Goal: Task Accomplishment & Management: Use online tool/utility

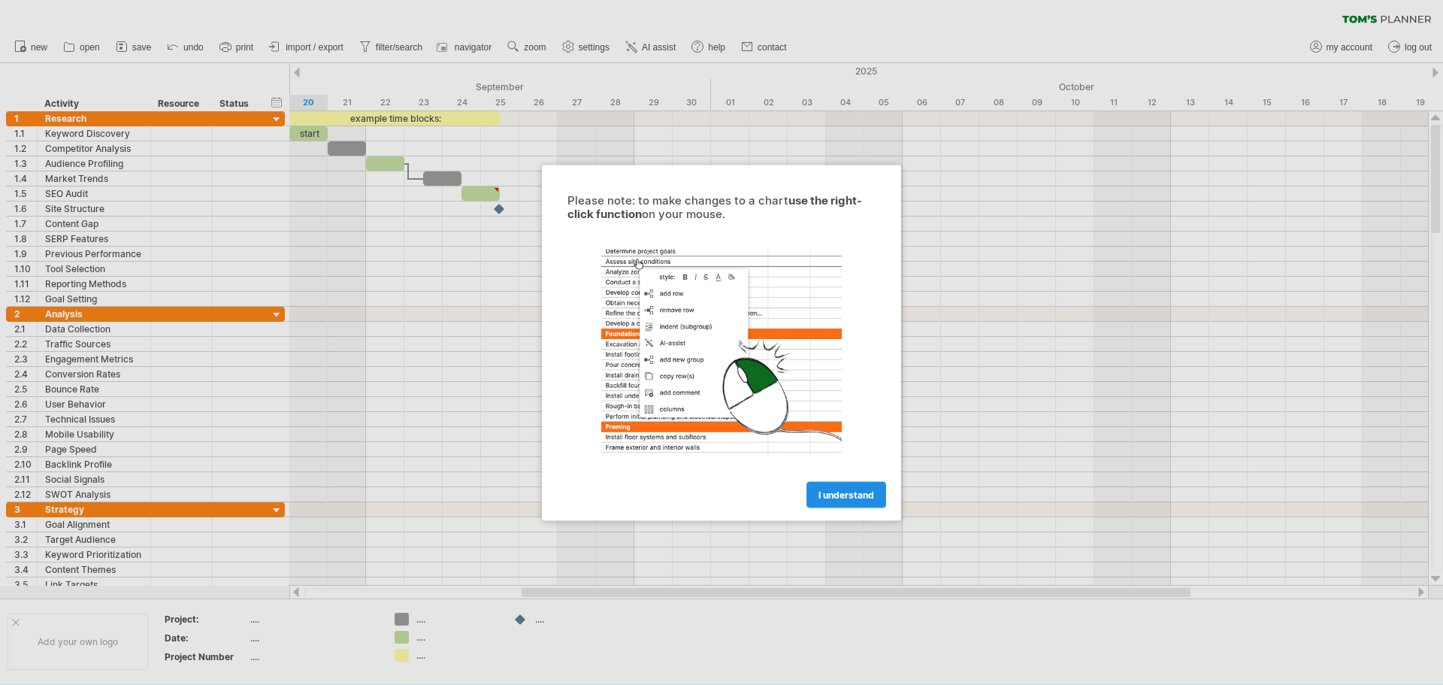
click at [821, 494] on span "I understand" at bounding box center [846, 493] width 56 height 11
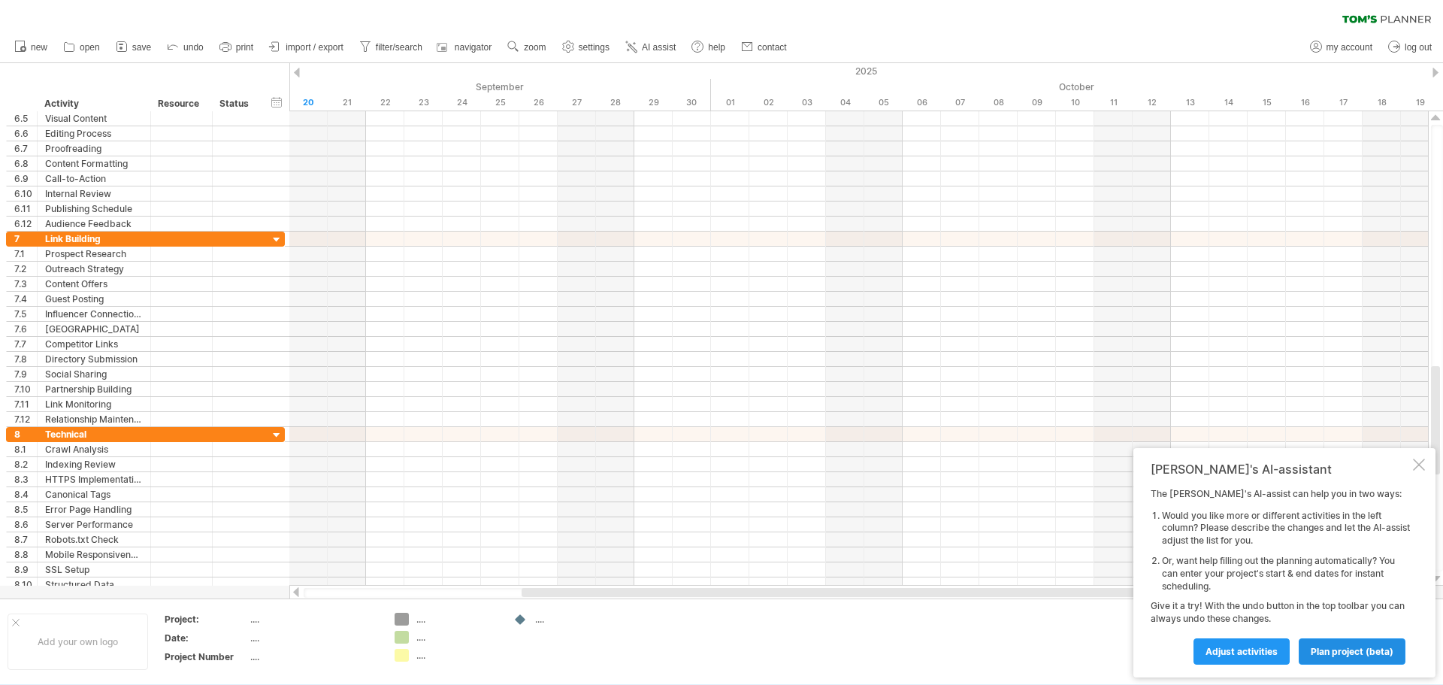
click at [1340, 655] on span "plan project (beta)" at bounding box center [1352, 651] width 83 height 11
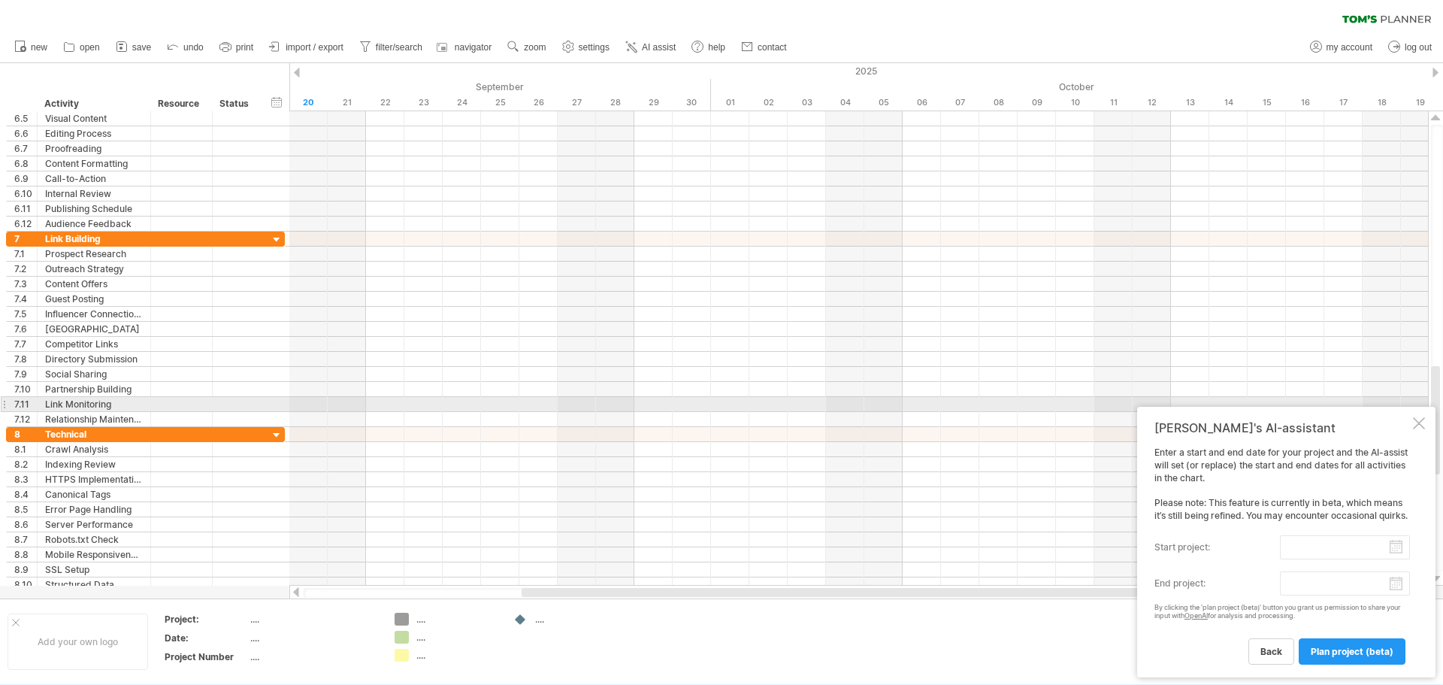
click at [1420, 417] on div at bounding box center [1419, 423] width 12 height 12
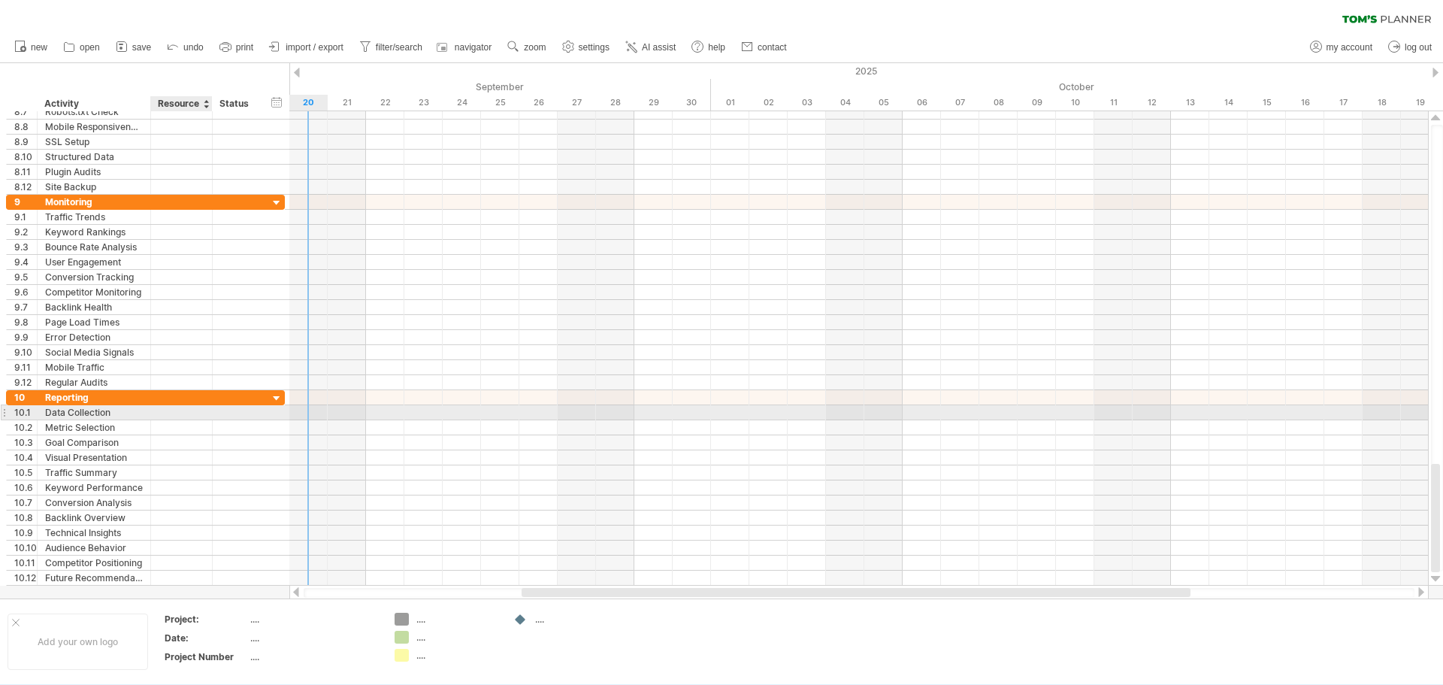
click at [183, 414] on div at bounding box center [182, 412] width 46 height 14
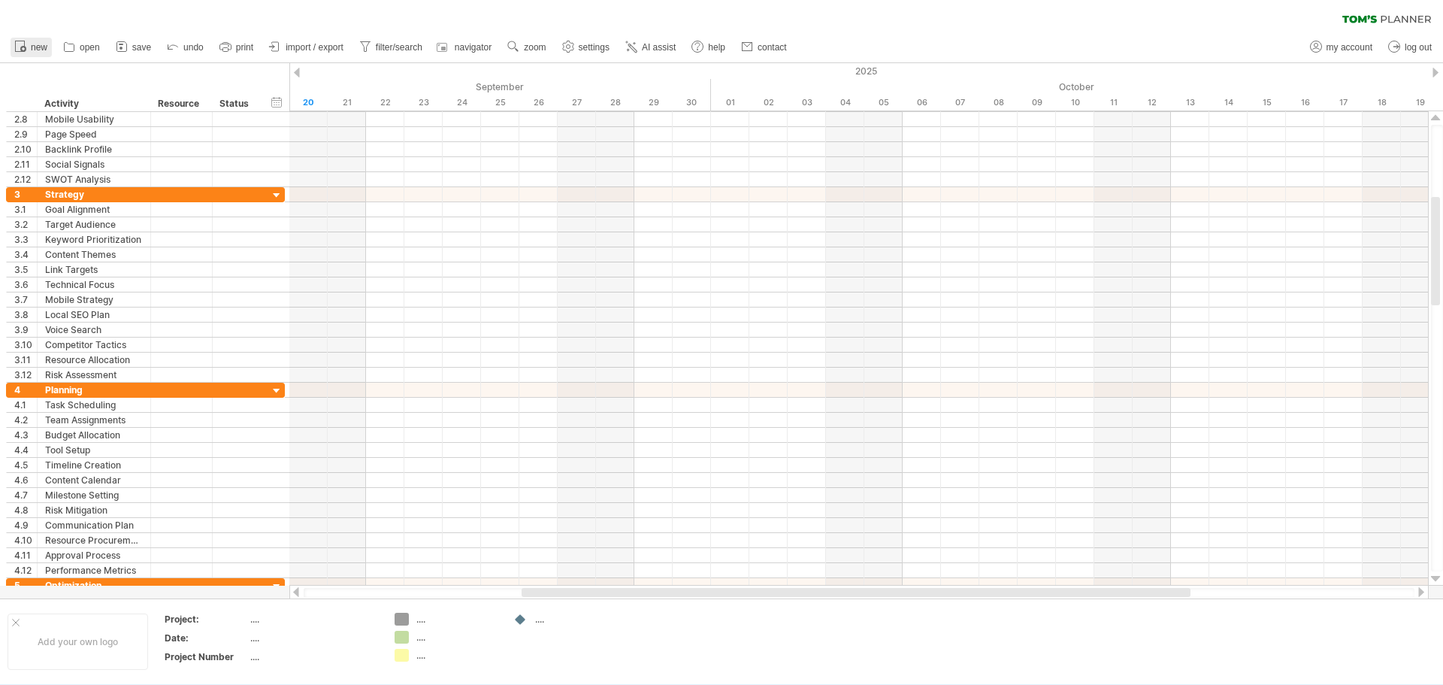
click at [41, 48] on span "new" at bounding box center [39, 47] width 17 height 11
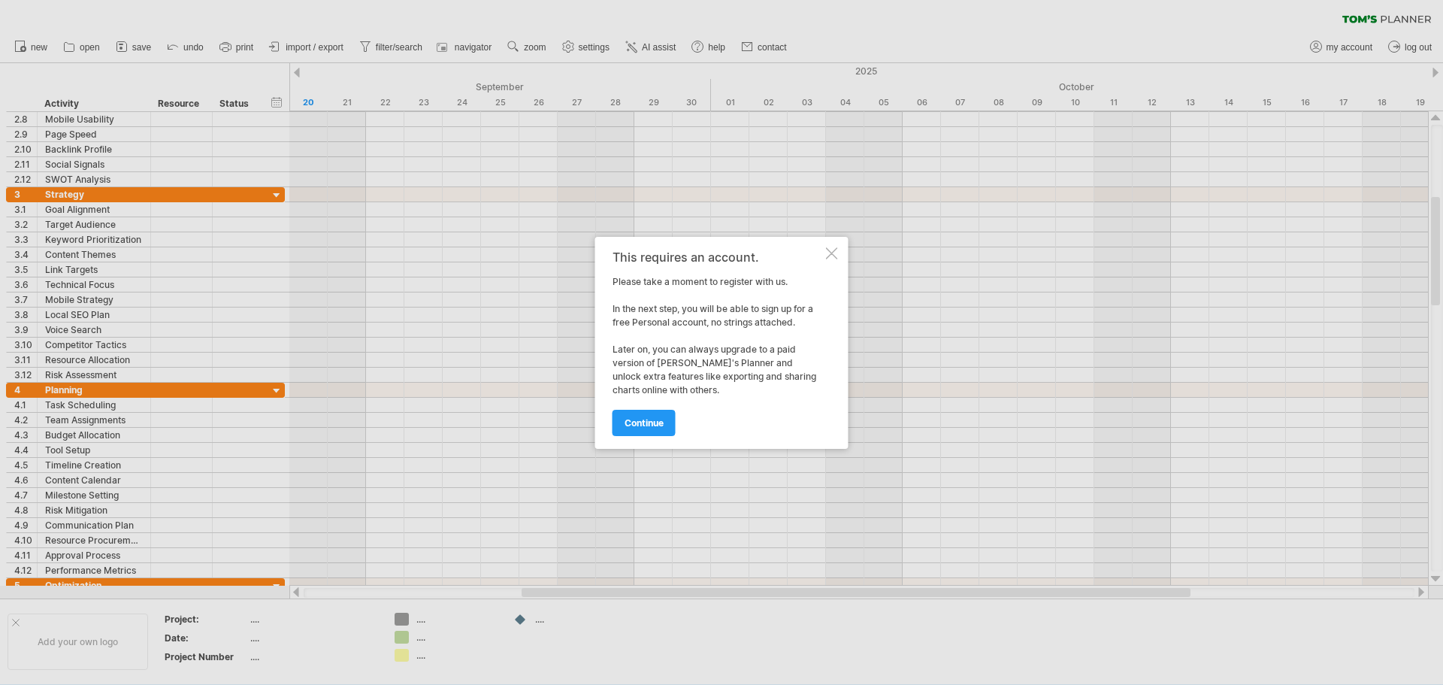
click at [833, 257] on div at bounding box center [832, 253] width 12 height 12
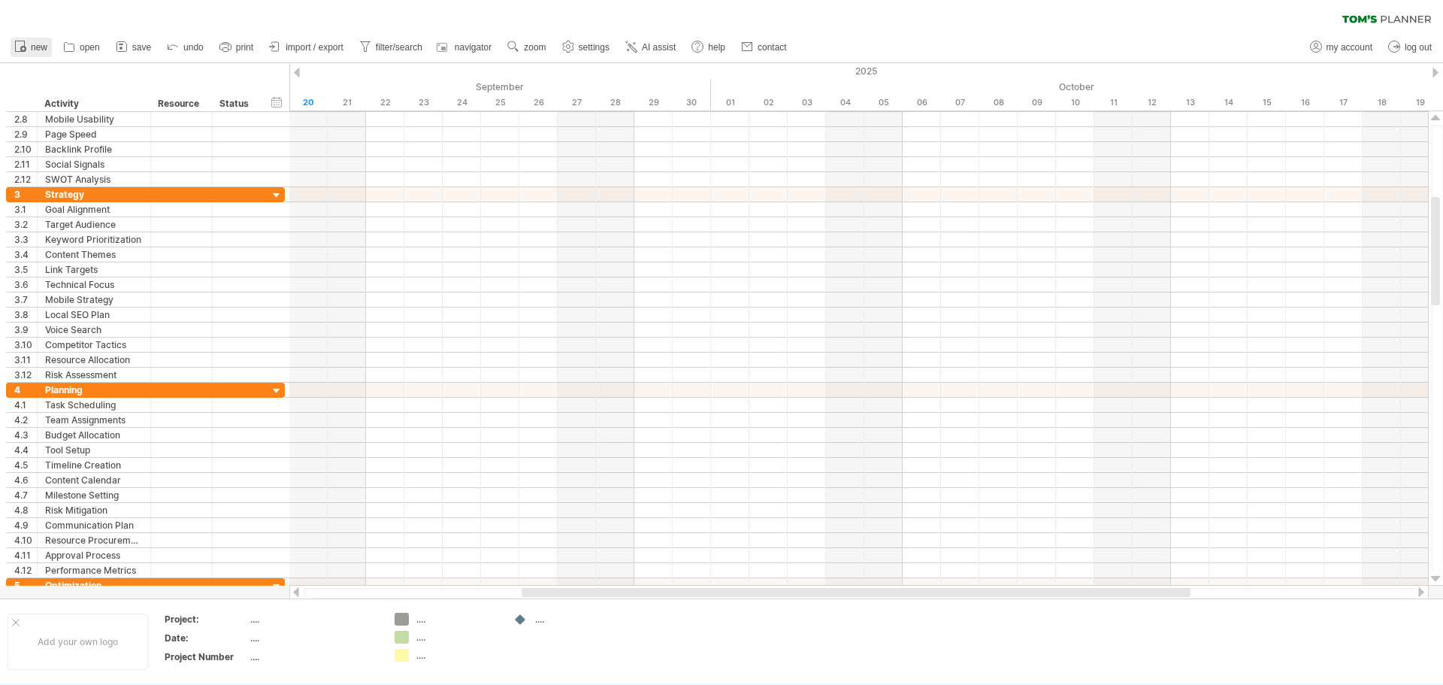
click at [32, 46] on span "new" at bounding box center [39, 47] width 17 height 11
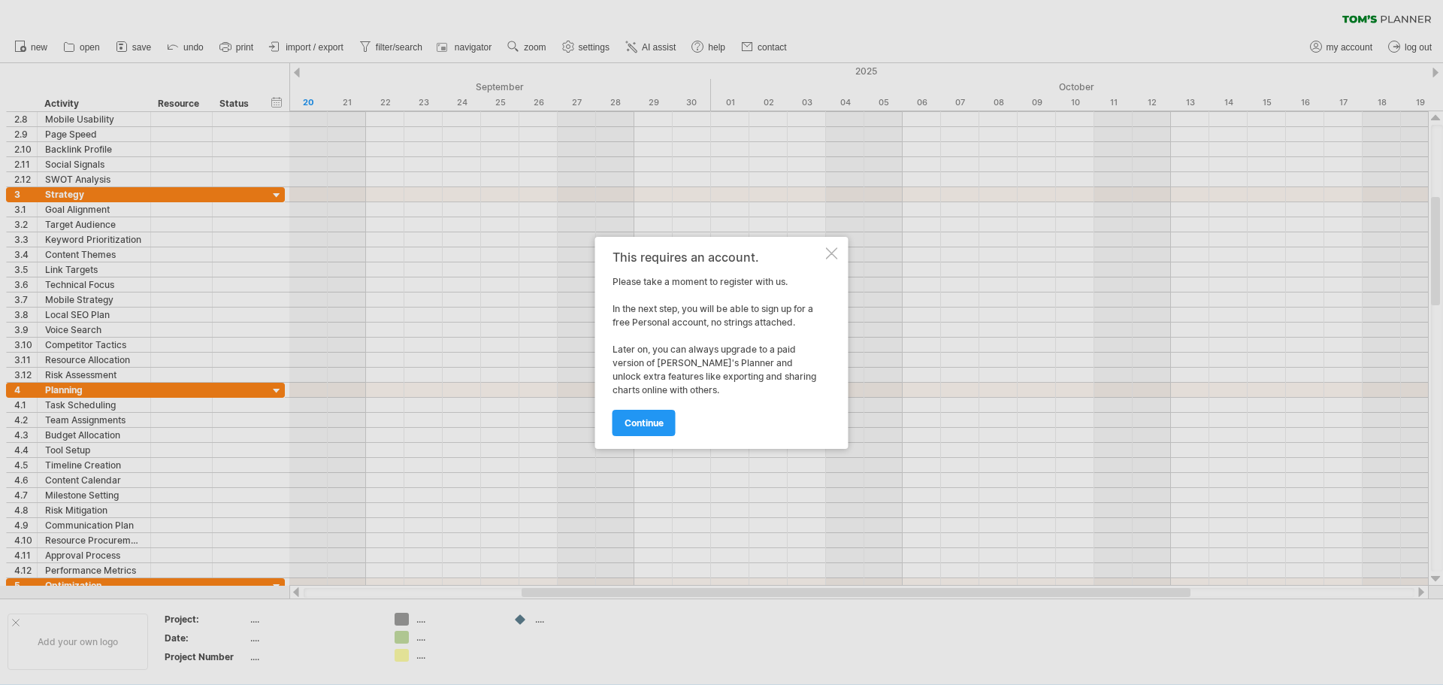
click at [894, 310] on div at bounding box center [721, 342] width 1443 height 685
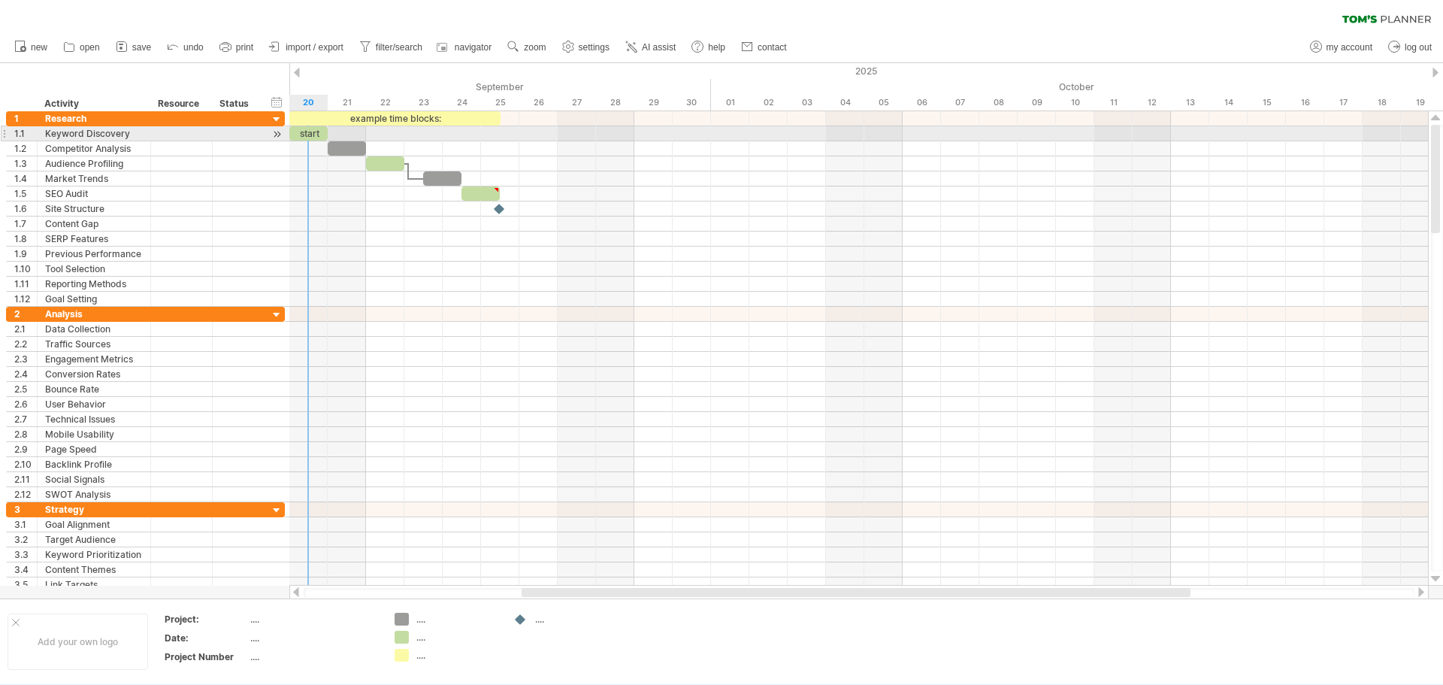
click at [314, 135] on div "start" at bounding box center [308, 133] width 38 height 14
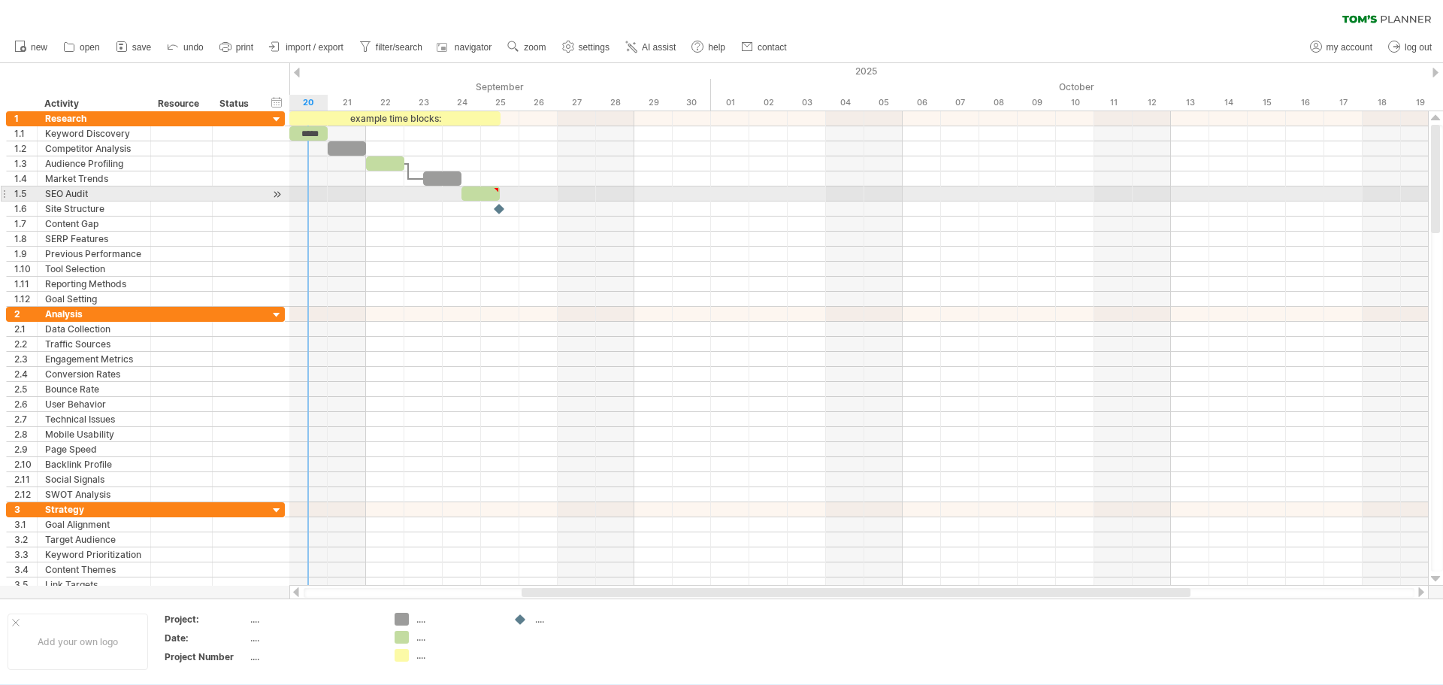
click at [304, 194] on div at bounding box center [858, 193] width 1139 height 15
click at [275, 195] on div at bounding box center [277, 194] width 14 height 16
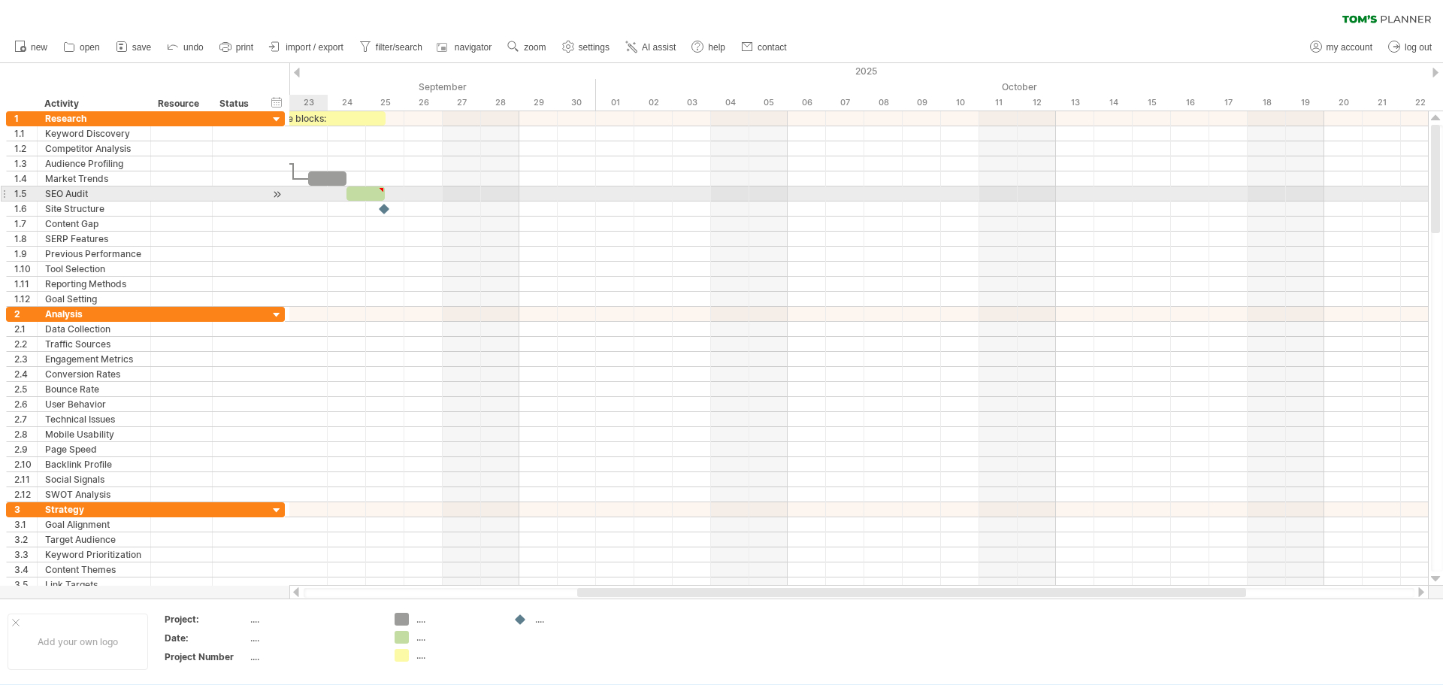
click at [275, 195] on div at bounding box center [277, 194] width 14 height 16
type textarea "**********"
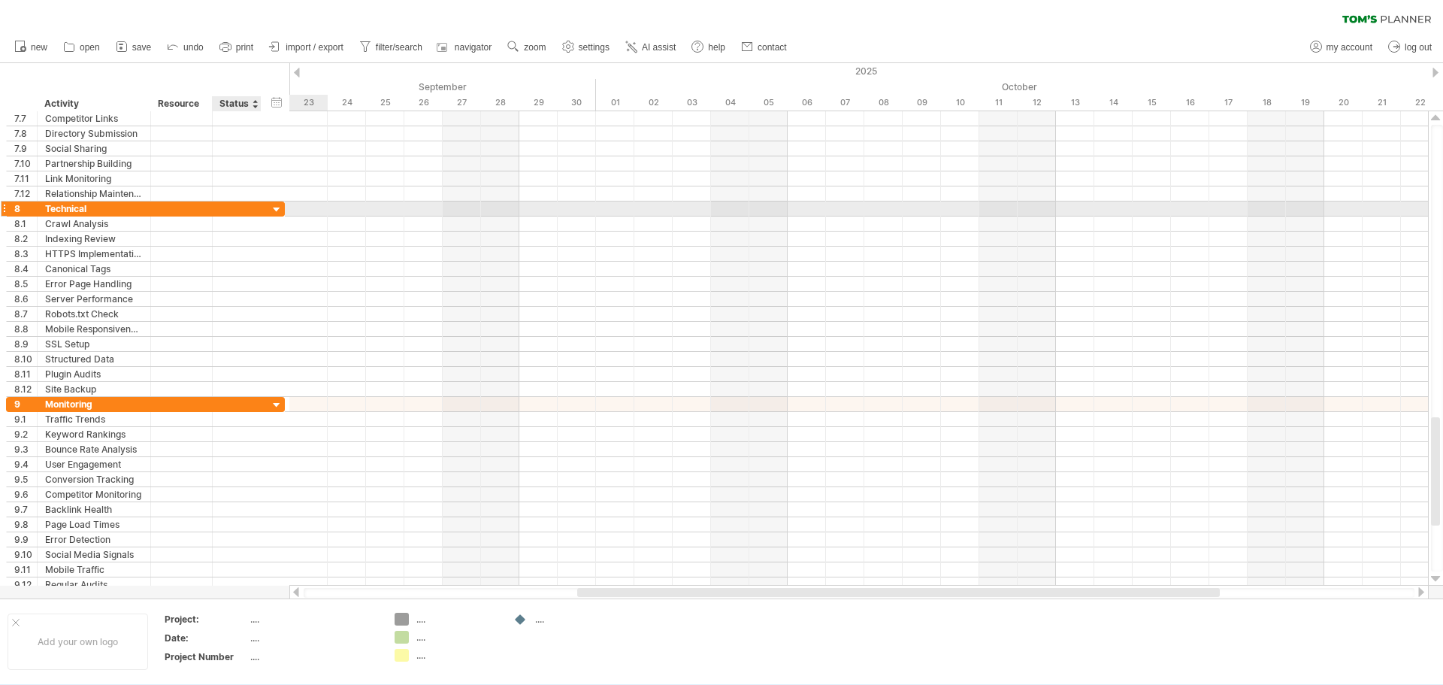
click at [277, 207] on div at bounding box center [277, 210] width 14 height 14
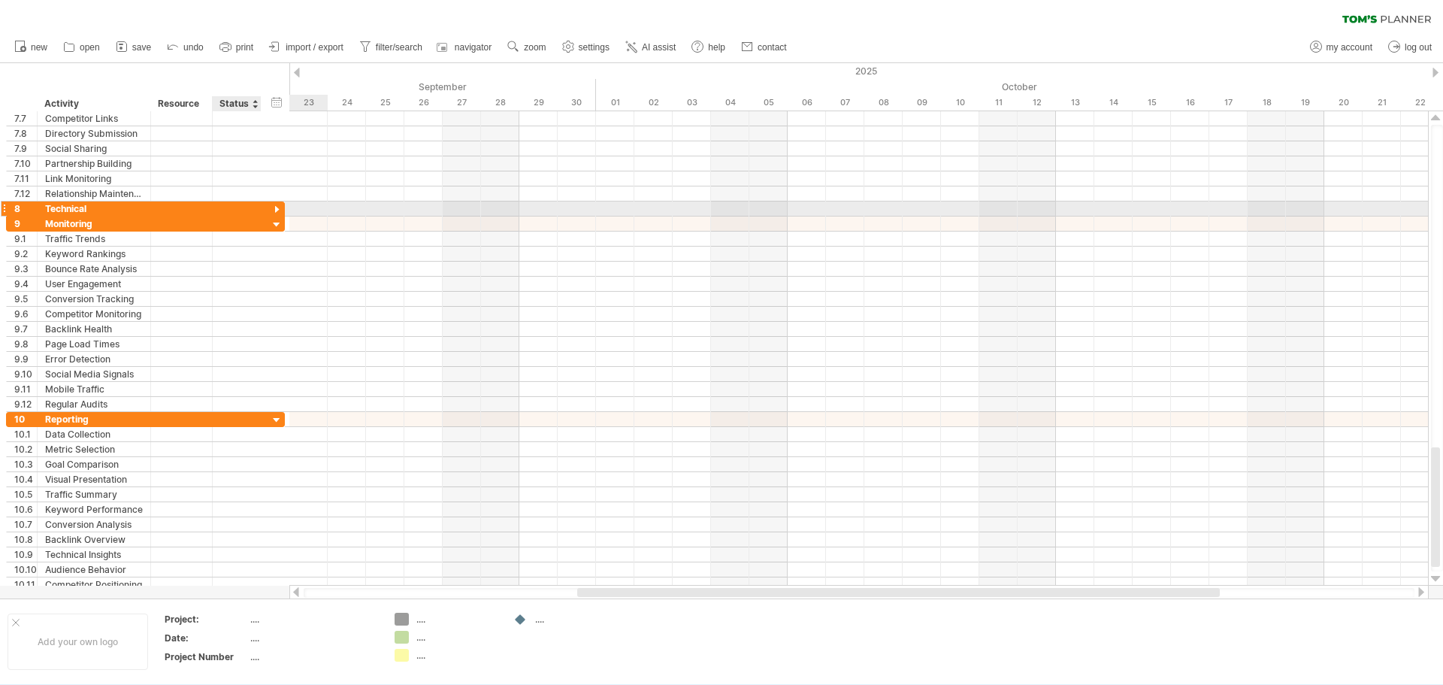
click at [277, 207] on div at bounding box center [277, 210] width 14 height 14
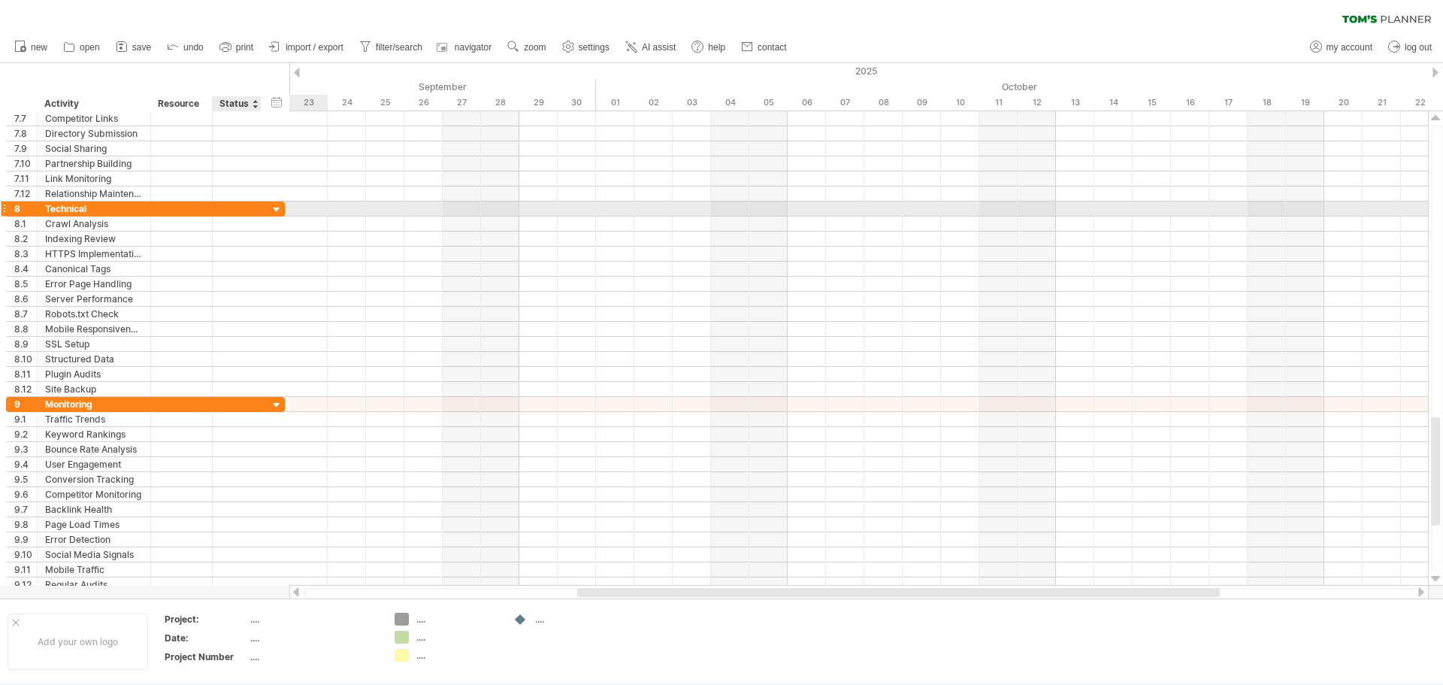
click at [277, 207] on div at bounding box center [277, 210] width 14 height 14
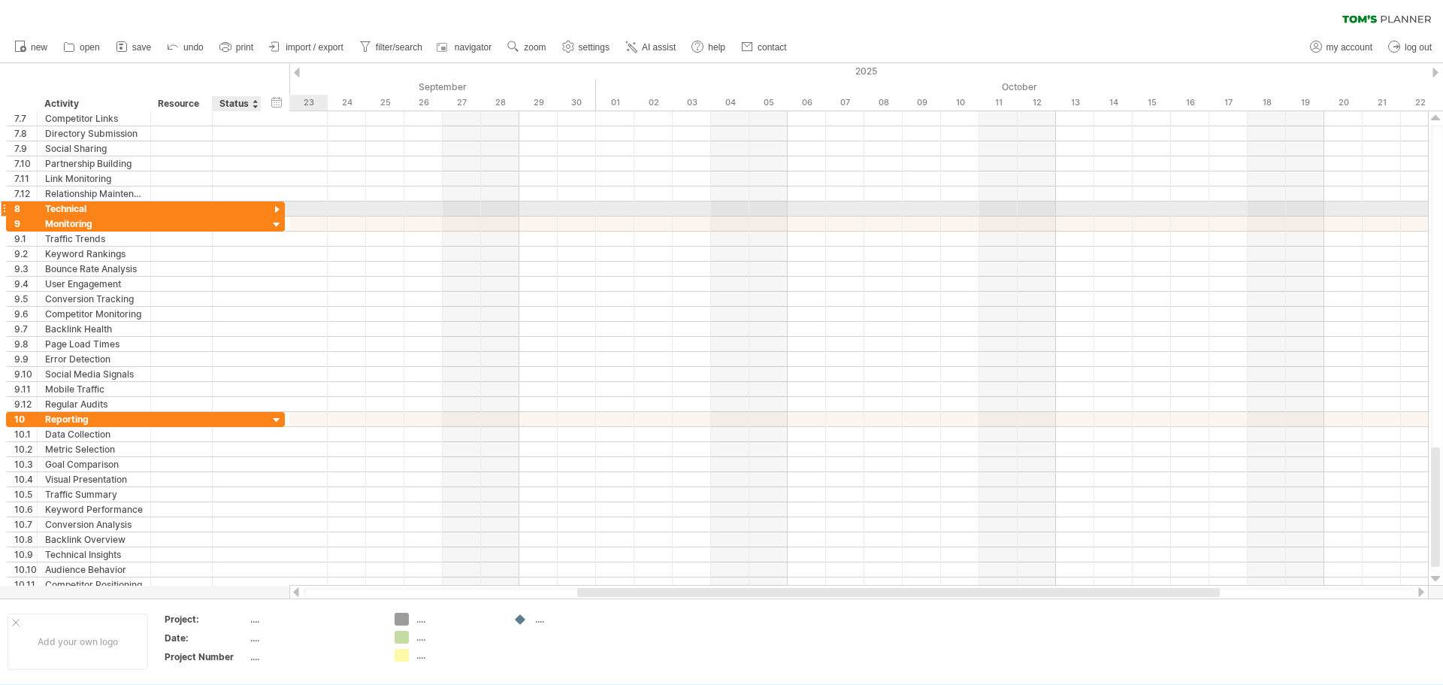
click at [277, 207] on div at bounding box center [277, 210] width 14 height 14
